Goal: Contribute content: Contribute content

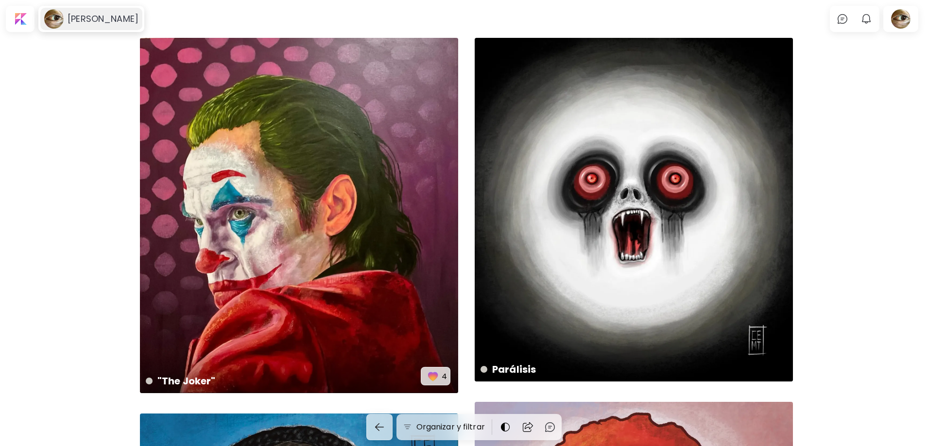
click at [58, 16] on image at bounding box center [53, 18] width 19 height 19
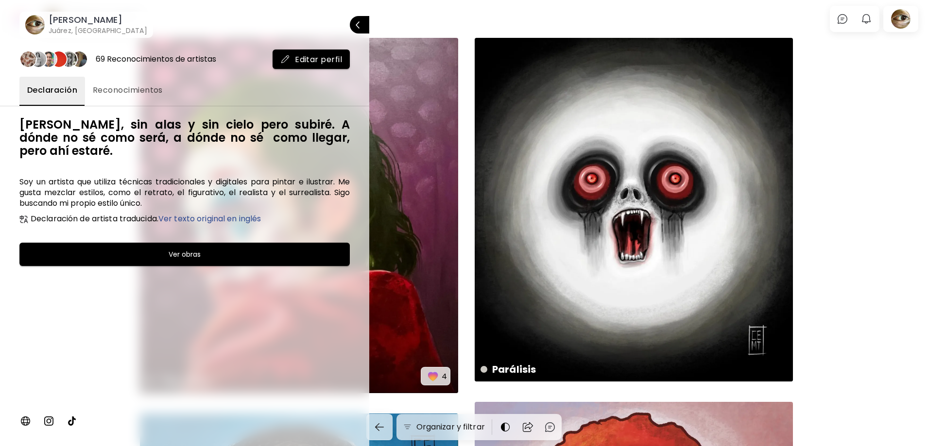
click at [839, 94] on div at bounding box center [464, 223] width 928 height 446
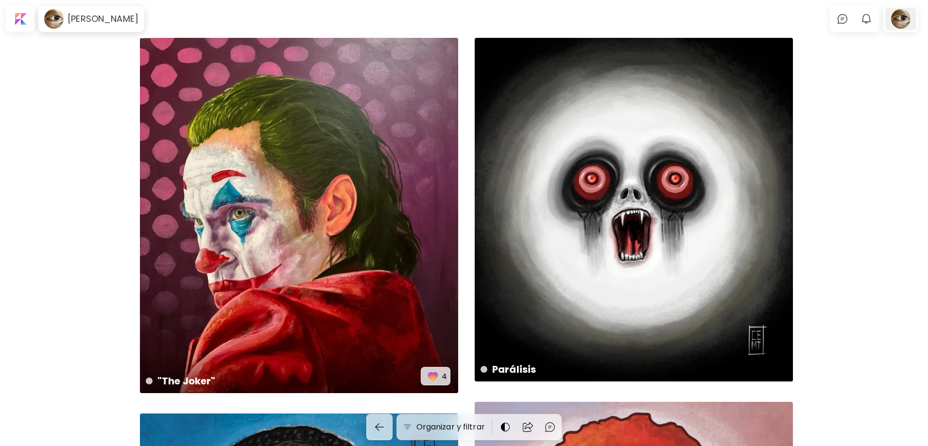
click at [907, 20] on div at bounding box center [900, 19] width 31 height 22
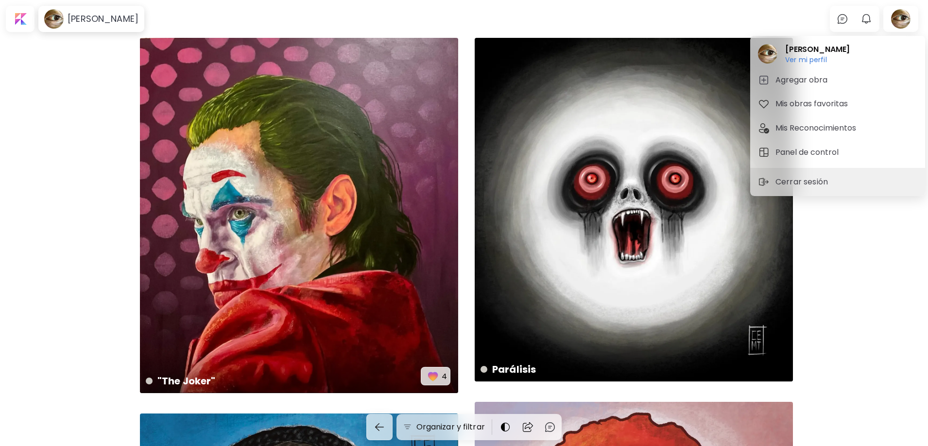
click at [889, 256] on div at bounding box center [464, 223] width 928 height 446
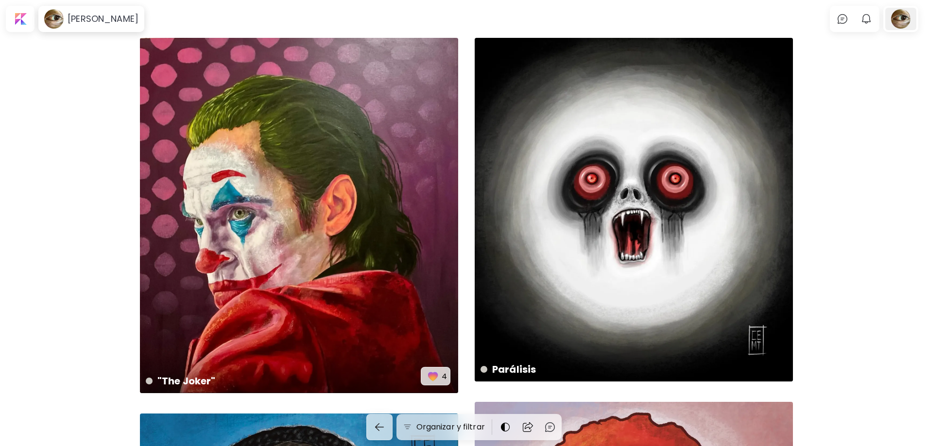
click at [905, 13] on div at bounding box center [900, 19] width 31 height 22
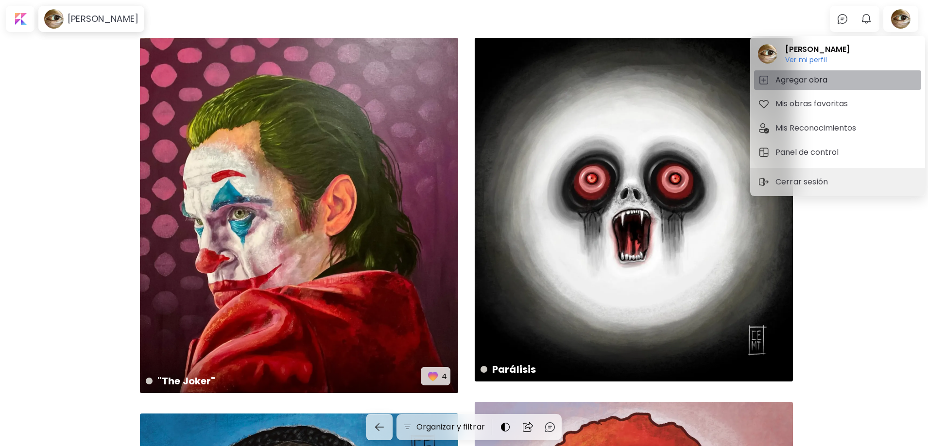
click at [812, 85] on h5 "Agregar obra" at bounding box center [802, 80] width 55 height 12
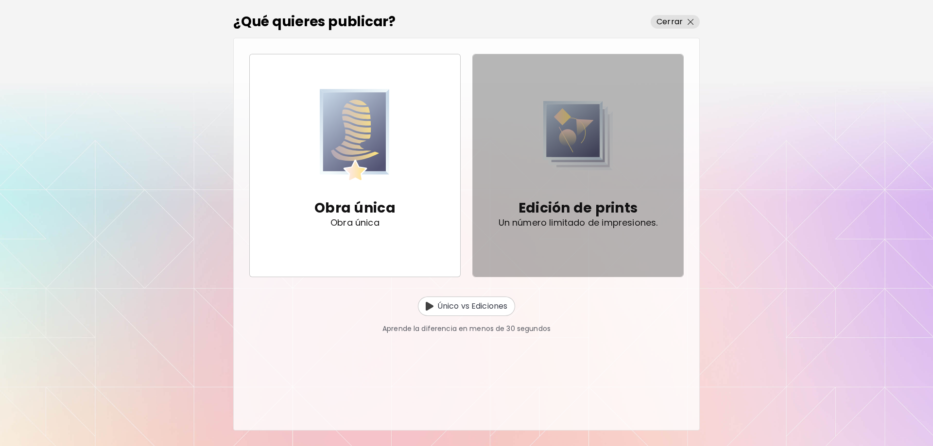
click at [538, 181] on div "Edición de prints Un número limitado de impresiones." at bounding box center [577, 165] width 159 height 155
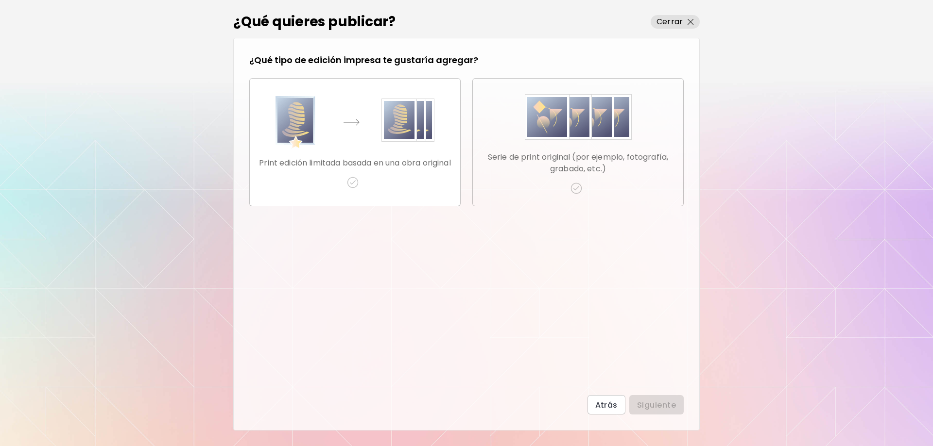
click at [596, 178] on div "Serie de print original (por ejemplo, fotografía, grabado, etc.)" at bounding box center [577, 142] width 195 height 104
click at [669, 399] on button "Siguiente" at bounding box center [656, 404] width 54 height 19
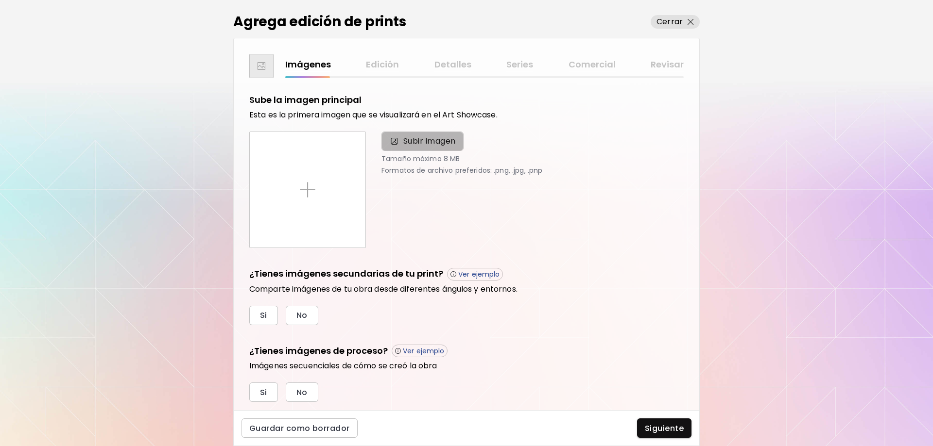
click at [447, 141] on span "Subir imagen" at bounding box center [429, 142] width 52 height 12
click at [0, 0] on input "Subir imagen" at bounding box center [0, 0] width 0 height 0
click at [438, 139] on span "Subir imagen" at bounding box center [429, 142] width 52 height 12
click at [0, 0] on input "Subir imagen" at bounding box center [0, 0] width 0 height 0
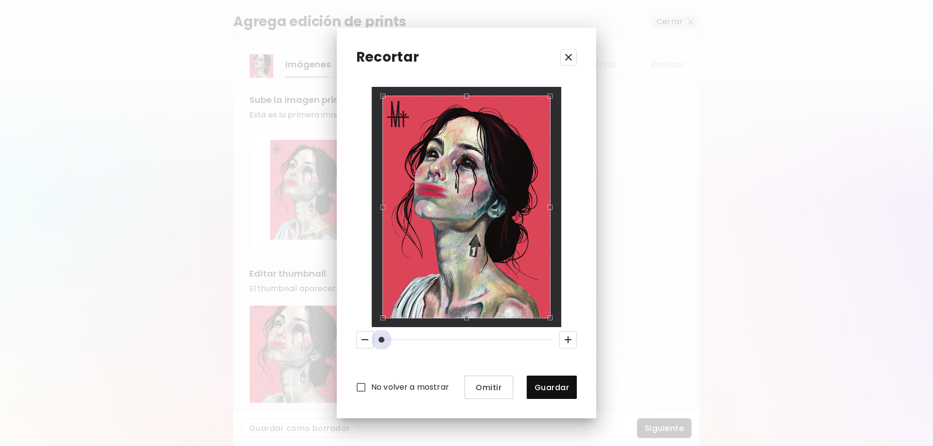
drag, startPoint x: 381, startPoint y: 340, endPoint x: 348, endPoint y: 341, distance: 33.0
click at [357, 341] on div at bounding box center [466, 339] width 228 height 25
click at [556, 388] on span "Guardar" at bounding box center [551, 388] width 34 height 10
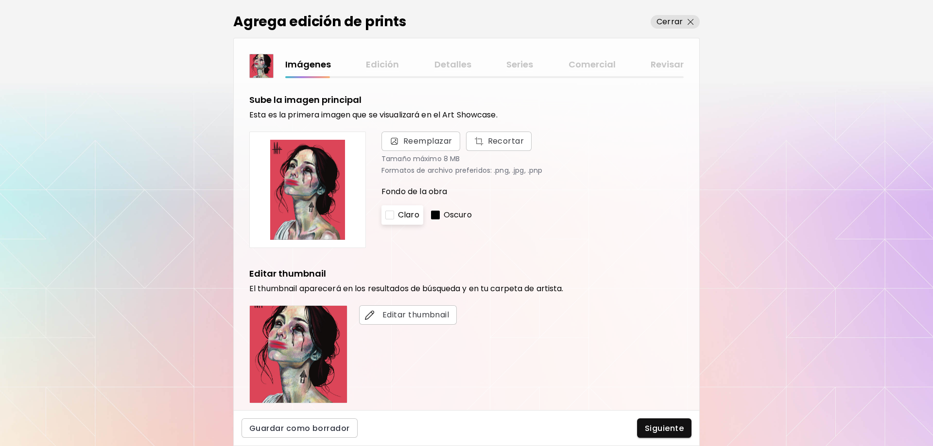
click at [437, 215] on div at bounding box center [435, 215] width 9 height 9
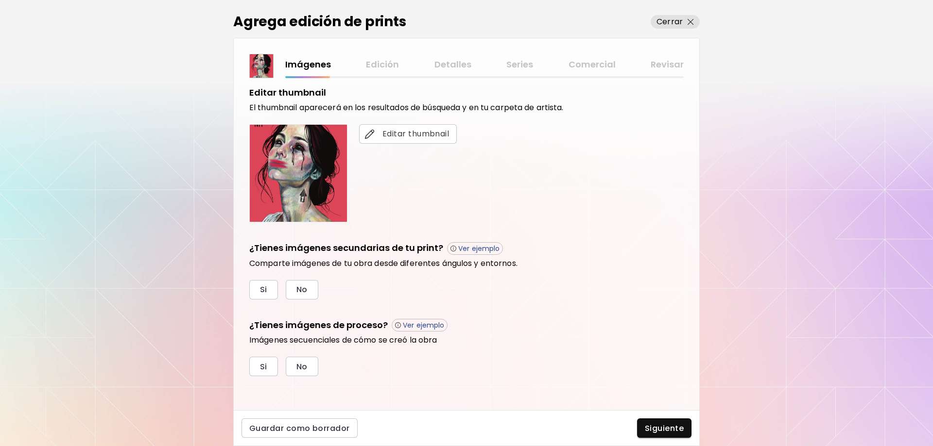
scroll to position [182, 0]
click at [312, 293] on button "No" at bounding box center [302, 288] width 33 height 19
click at [302, 366] on span "No" at bounding box center [301, 366] width 11 height 10
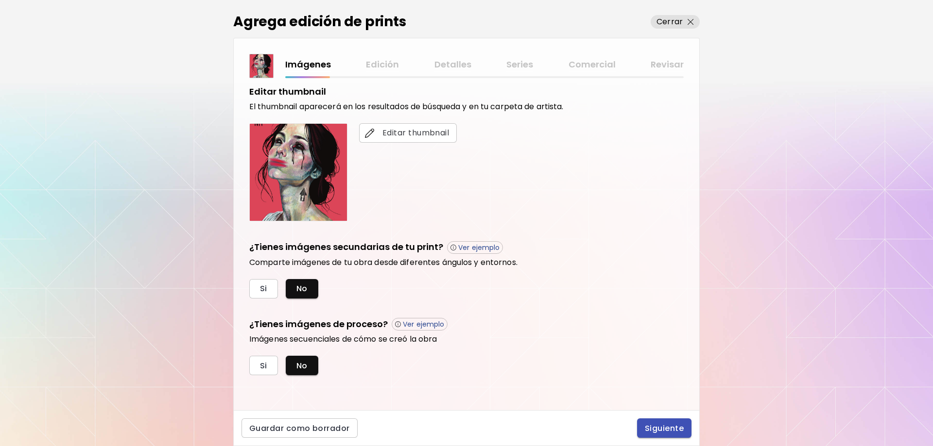
click at [659, 434] on span "Siguiente" at bounding box center [664, 429] width 39 height 10
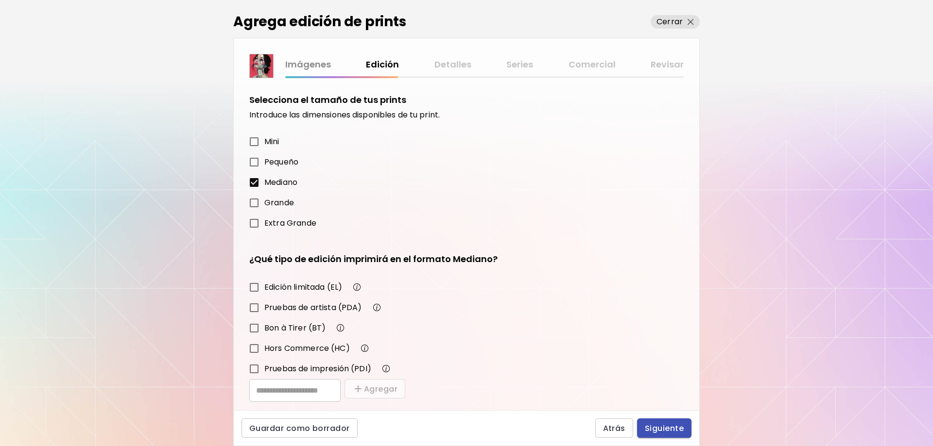
click at [665, 428] on span "Siguiente" at bounding box center [664, 429] width 39 height 10
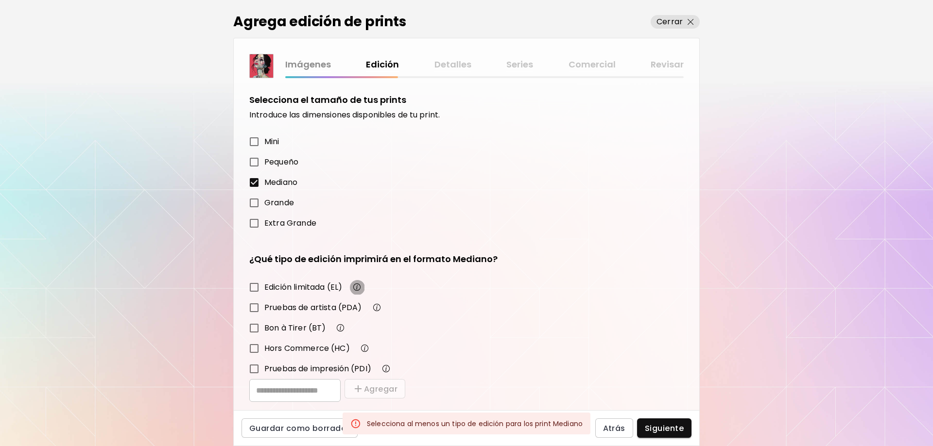
click at [360, 287] on img "button" at bounding box center [357, 288] width 12 height 12
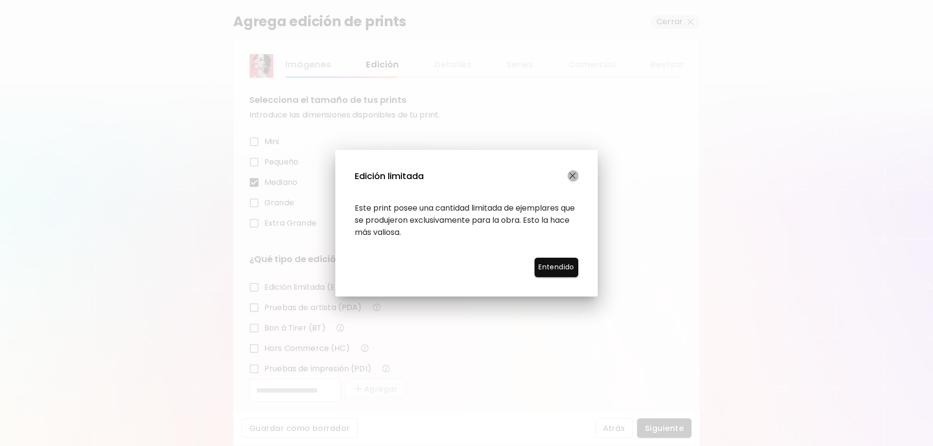
click at [572, 176] on img "button" at bounding box center [572, 176] width 6 height 6
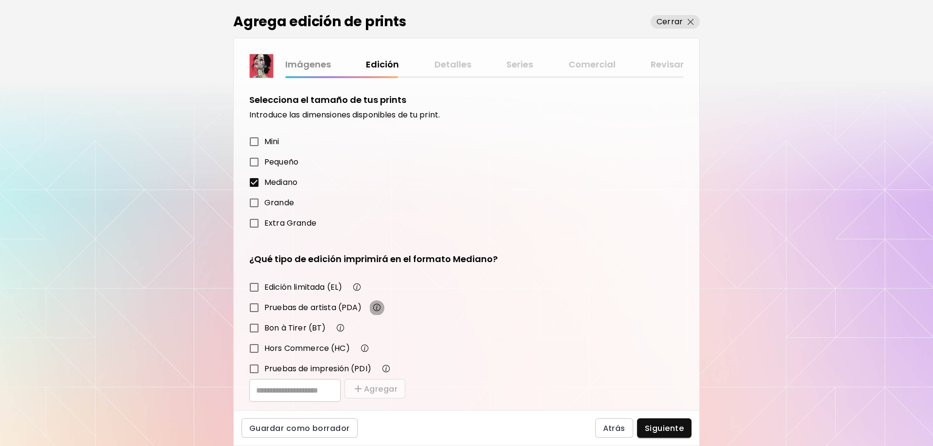
click at [377, 307] on img "button" at bounding box center [377, 308] width 12 height 12
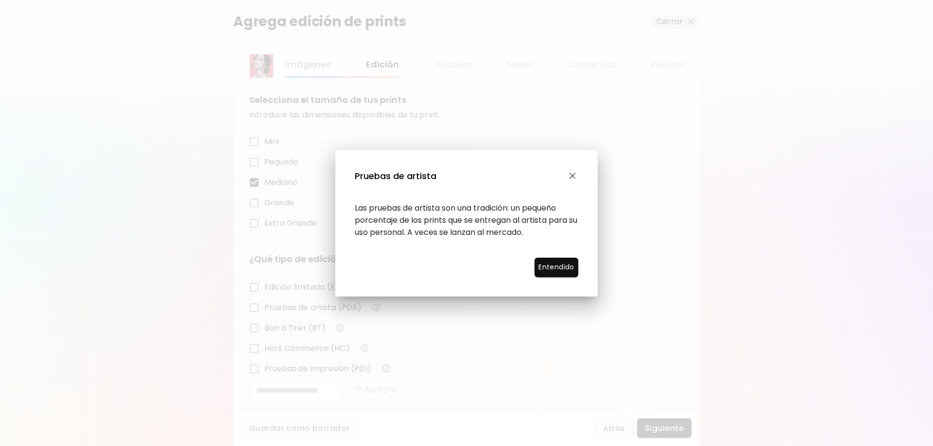
click at [574, 178] on img "button" at bounding box center [572, 176] width 6 height 6
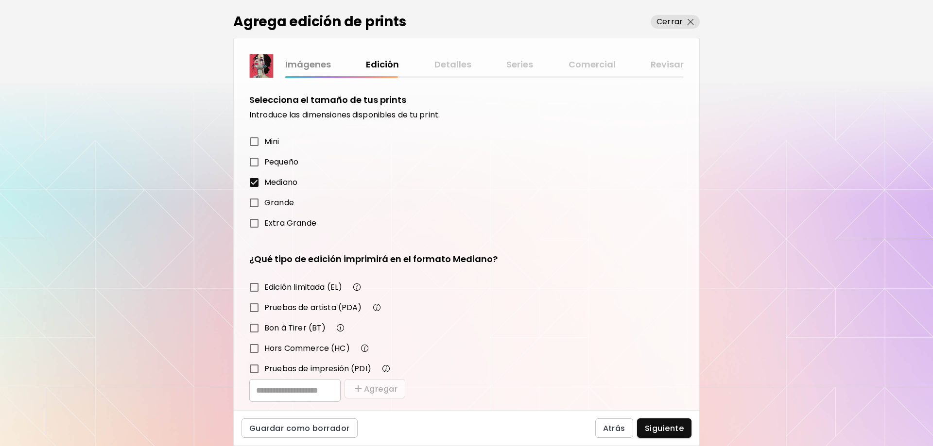
click at [339, 330] on img "button" at bounding box center [341, 329] width 12 height 12
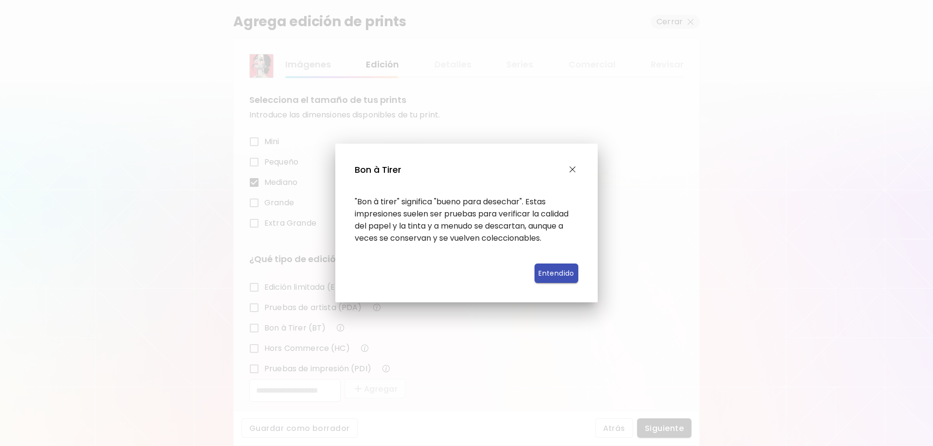
click at [560, 271] on span "Entendido" at bounding box center [556, 274] width 20 height 10
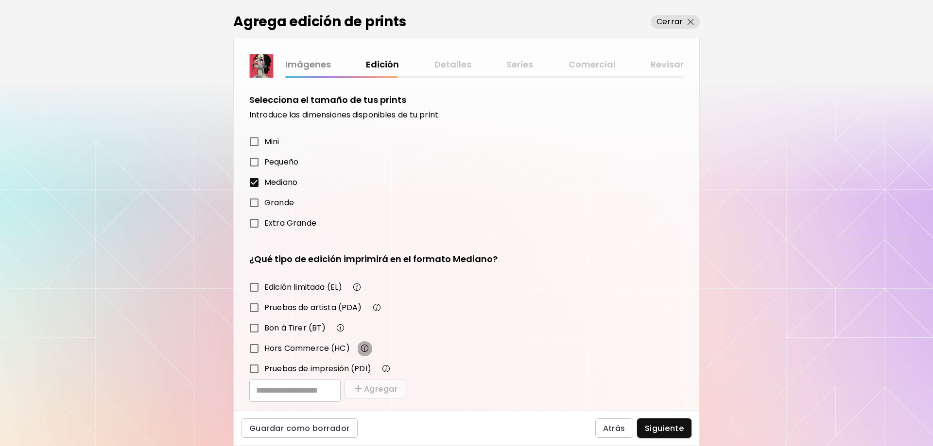
click at [367, 349] on img "button" at bounding box center [365, 349] width 12 height 12
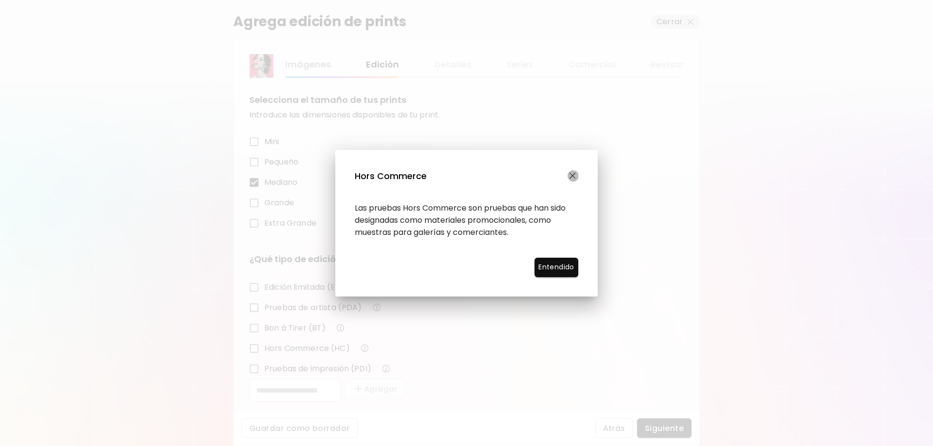
click at [574, 177] on img "button" at bounding box center [572, 176] width 6 height 6
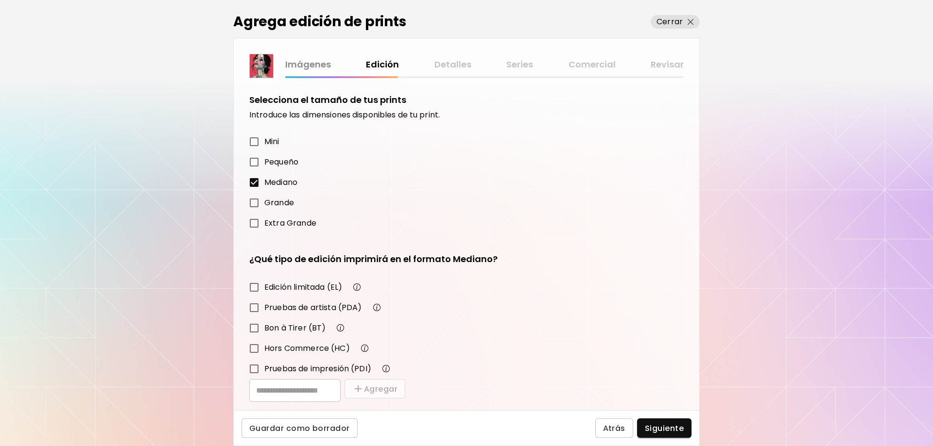
click at [387, 373] on img "button" at bounding box center [386, 369] width 12 height 12
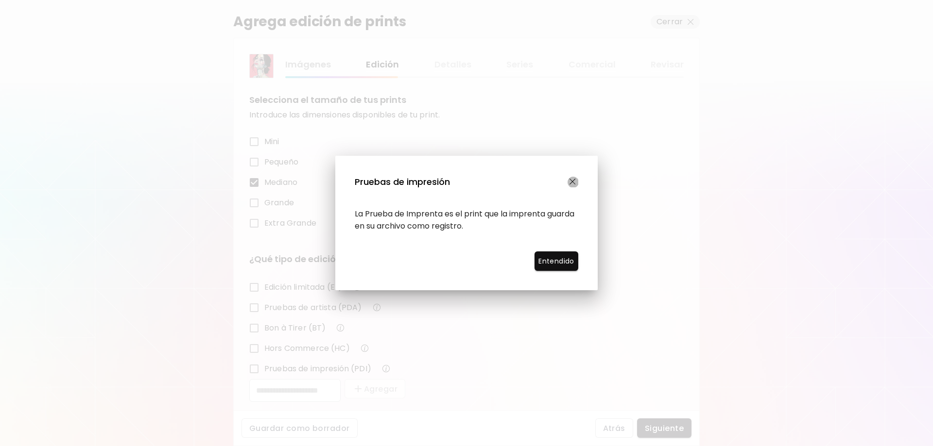
click at [574, 181] on img "button" at bounding box center [572, 182] width 6 height 6
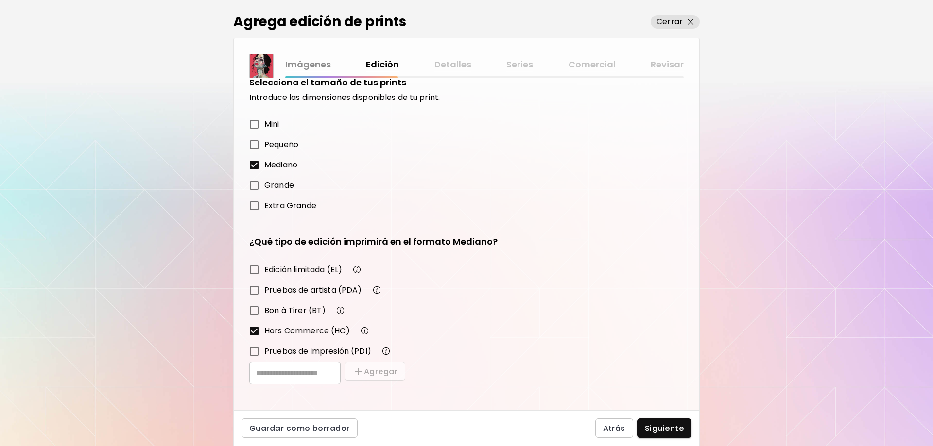
scroll to position [23, 0]
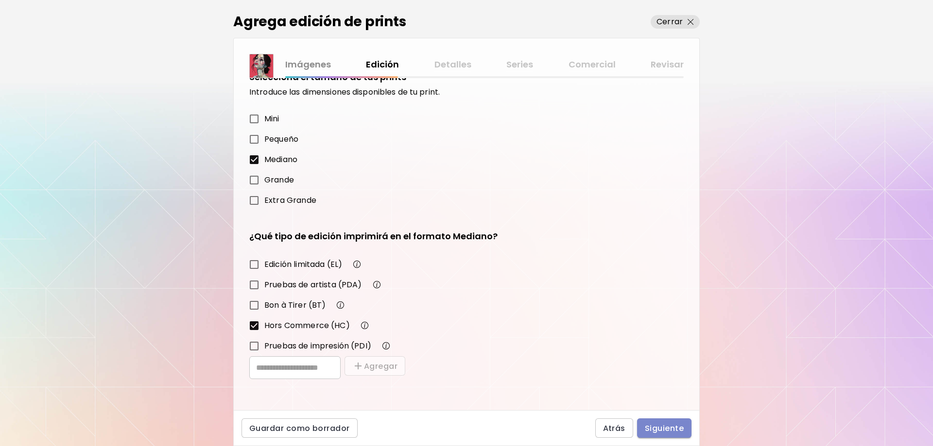
click at [664, 427] on span "Siguiente" at bounding box center [664, 429] width 39 height 10
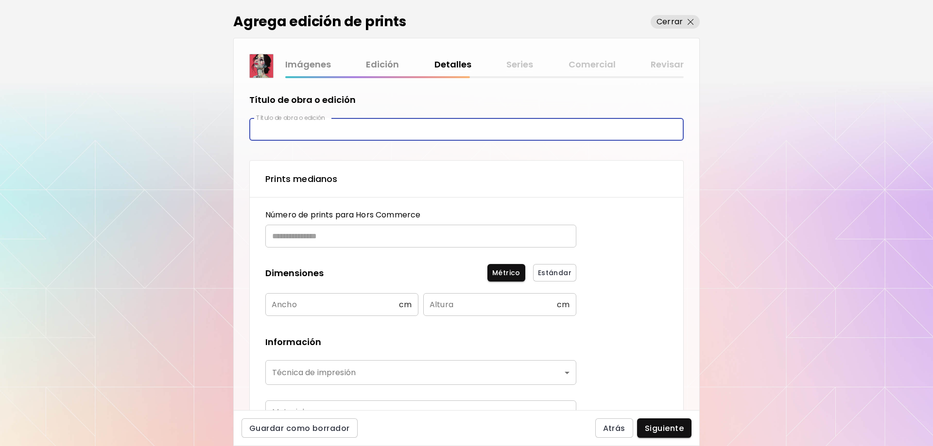
click at [399, 131] on input "text" at bounding box center [466, 129] width 434 height 23
type input "***"
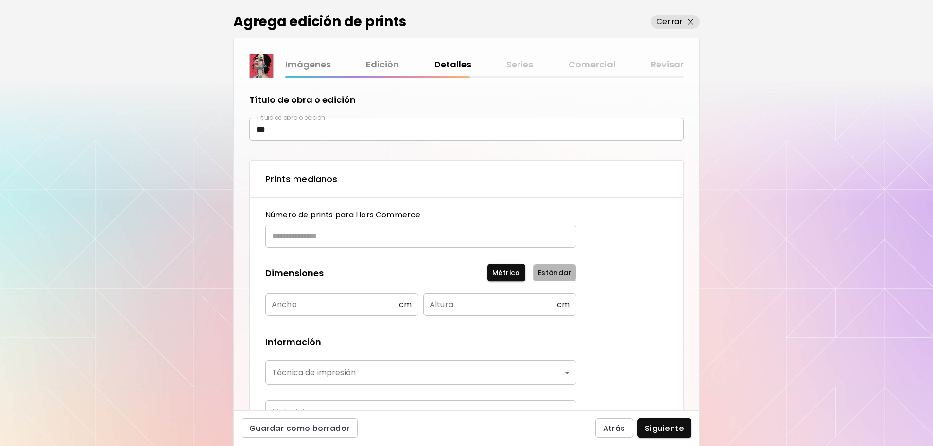
click at [549, 271] on span "Estándar" at bounding box center [555, 273] width 34 height 10
click at [682, 21] on span "Cerrar" at bounding box center [674, 22] width 37 height 12
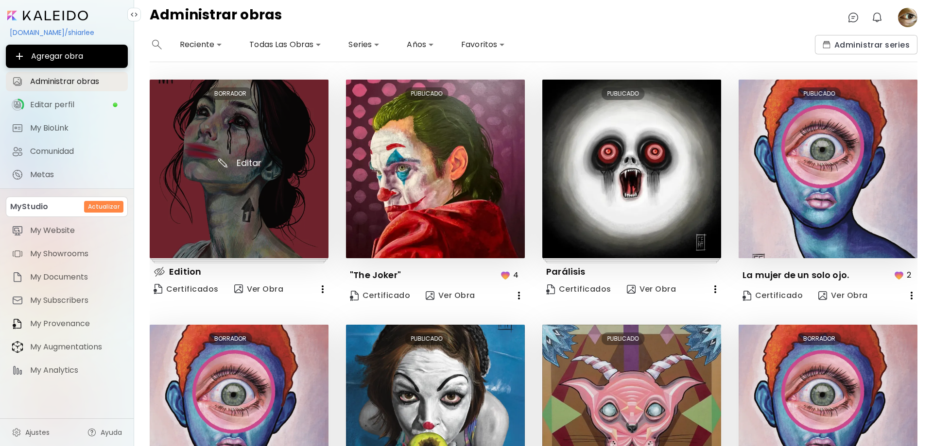
click at [259, 162] on img at bounding box center [239, 169] width 179 height 179
